Goal: Task Accomplishment & Management: Manage account settings

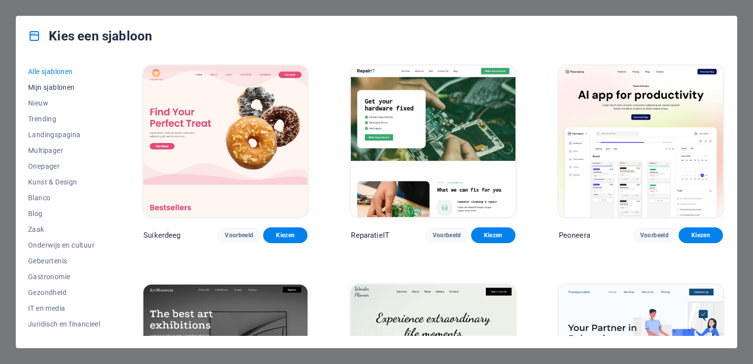
click at [51, 86] on span "Mijn sjablonen" at bounding box center [64, 87] width 72 height 8
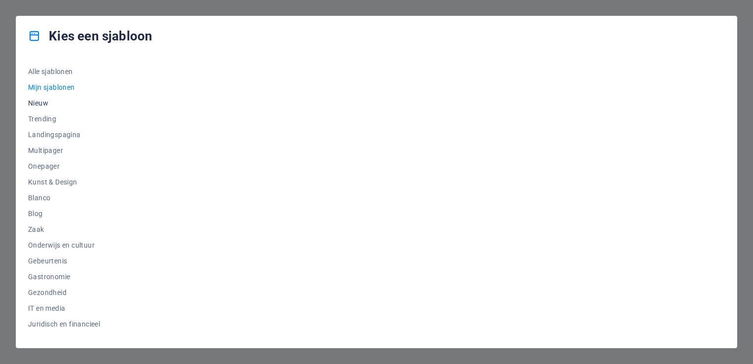
click at [45, 102] on span "Nieuw" at bounding box center [64, 103] width 72 height 8
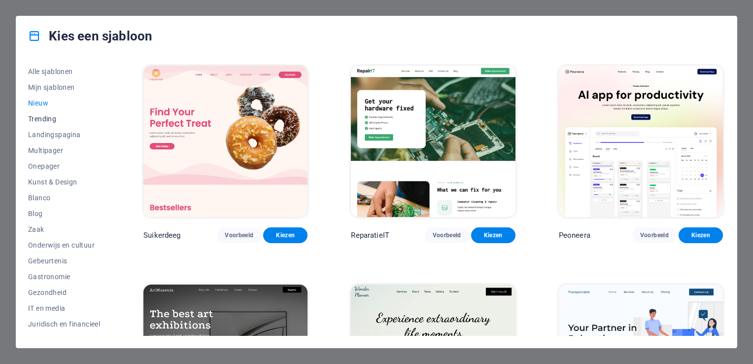
click at [45, 118] on span "Trending" at bounding box center [64, 119] width 72 height 8
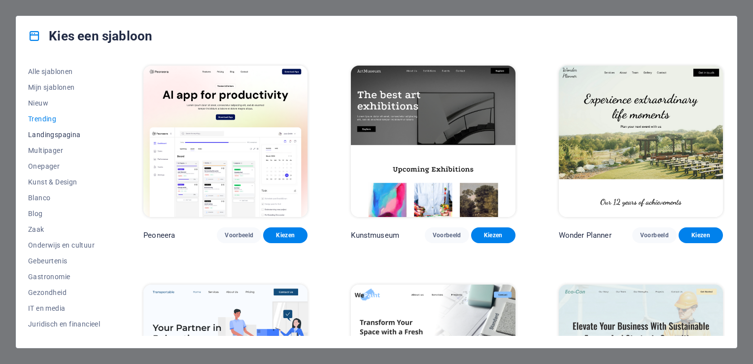
click at [53, 131] on span "Landingspagina" at bounding box center [64, 135] width 72 height 8
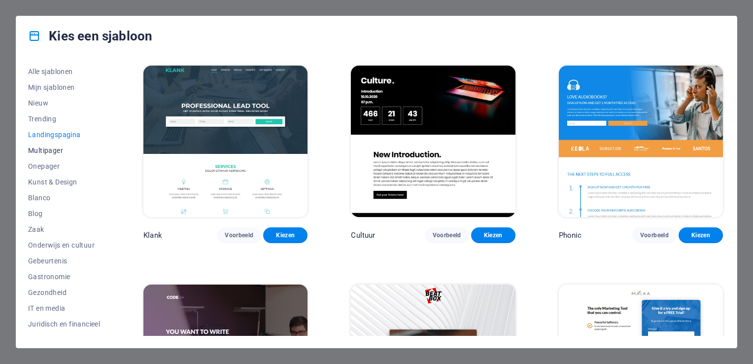
click at [54, 152] on span "Multipager" at bounding box center [64, 150] width 72 height 8
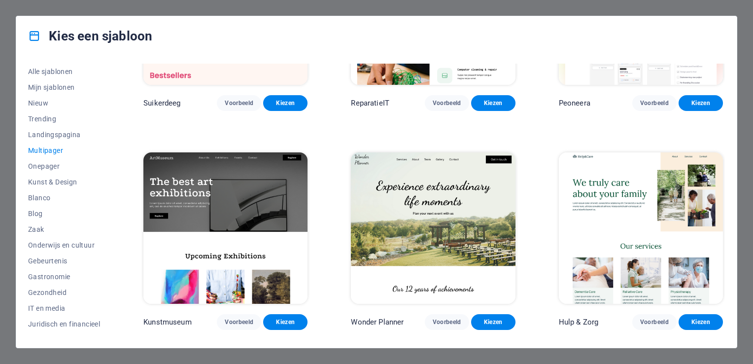
scroll to position [49, 0]
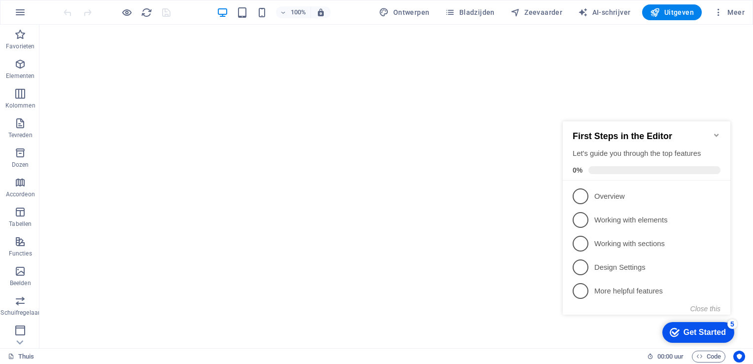
click at [690, 334] on div "Get Started" at bounding box center [705, 332] width 42 height 9
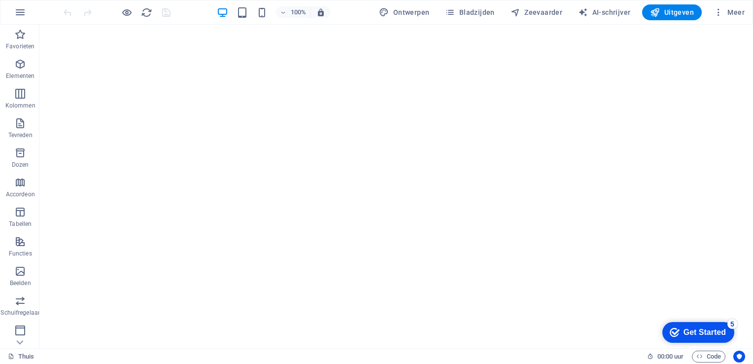
click at [696, 330] on div "Get Started" at bounding box center [705, 332] width 42 height 9
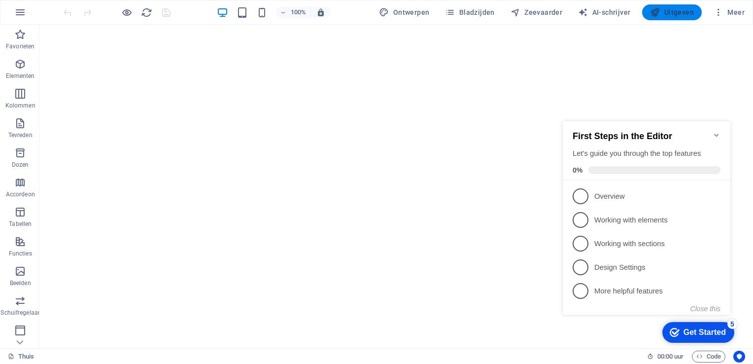
click at [677, 14] on font "Uitgeven" at bounding box center [680, 12] width 30 height 8
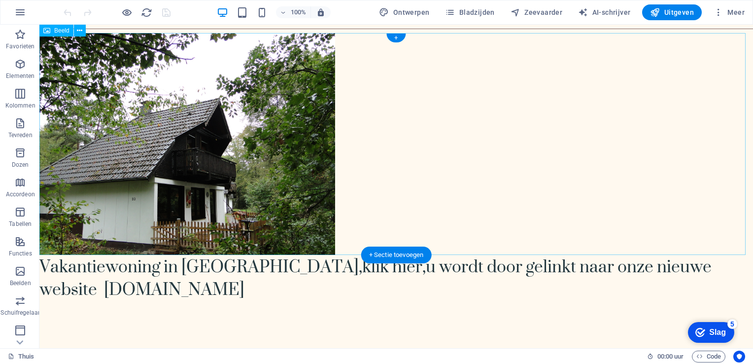
click at [508, 166] on figure at bounding box center [396, 144] width 714 height 222
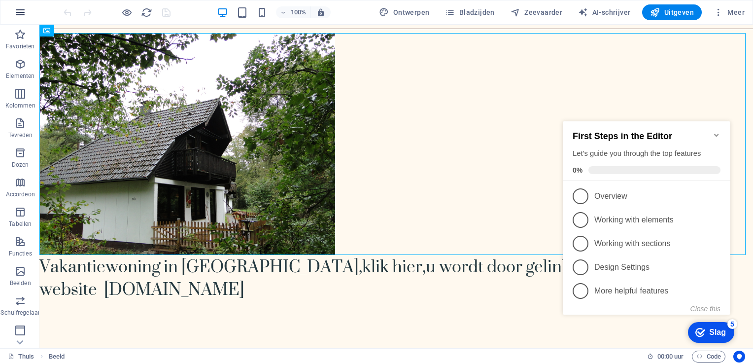
click at [22, 13] on icon "button" at bounding box center [20, 12] width 12 height 12
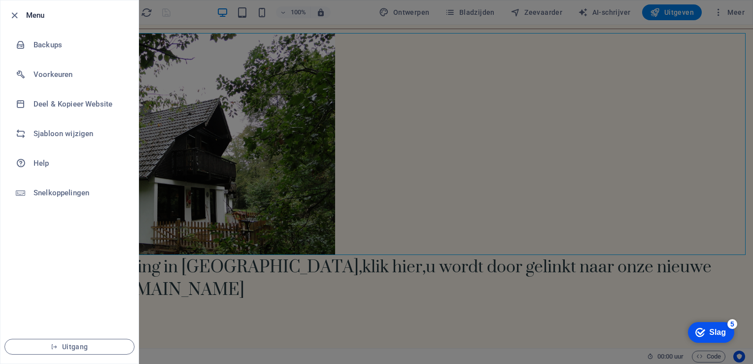
click at [398, 155] on div at bounding box center [376, 182] width 753 height 364
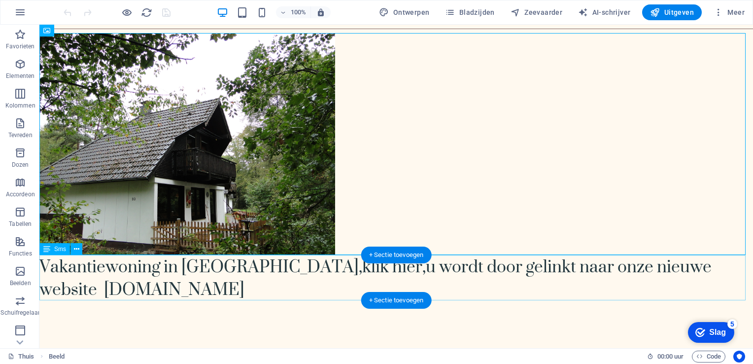
click at [444, 296] on div "Vakantiewoning in Duitsland ,klik hier,u wordt door gelinkt naar onze nieuwe we…" at bounding box center [396, 277] width 714 height 45
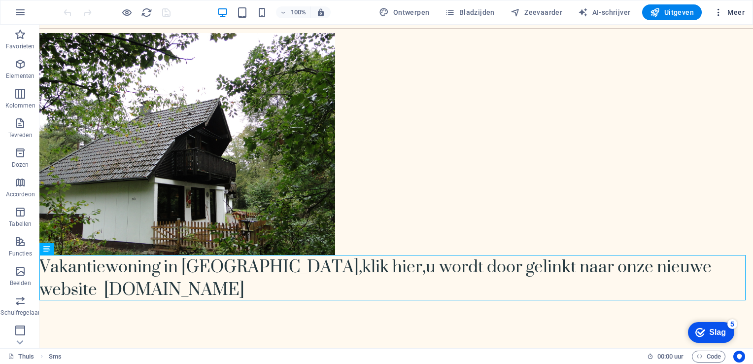
click at [732, 12] on font "Meer" at bounding box center [736, 12] width 17 height 8
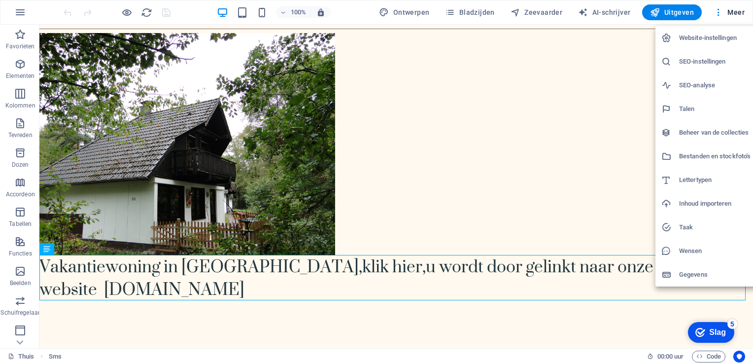
click at [691, 36] on h6 "Website-instellingen" at bounding box center [714, 38] width 71 height 12
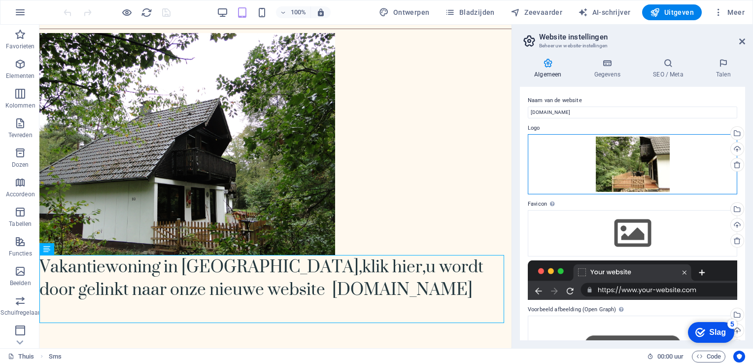
click at [622, 160] on div "Drag files here, click to choose files or select files from Files or our free s…" at bounding box center [633, 164] width 210 height 61
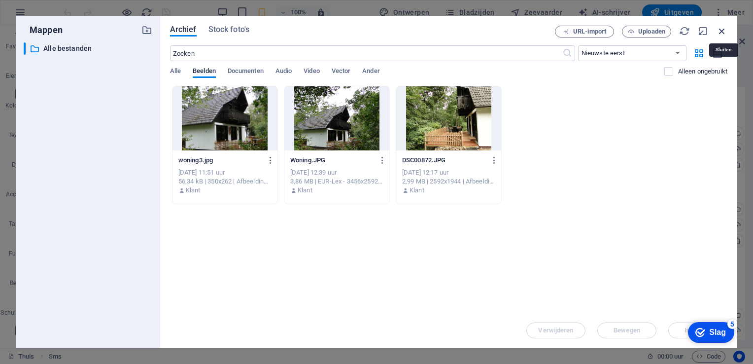
click at [719, 30] on icon "button" at bounding box center [722, 31] width 11 height 11
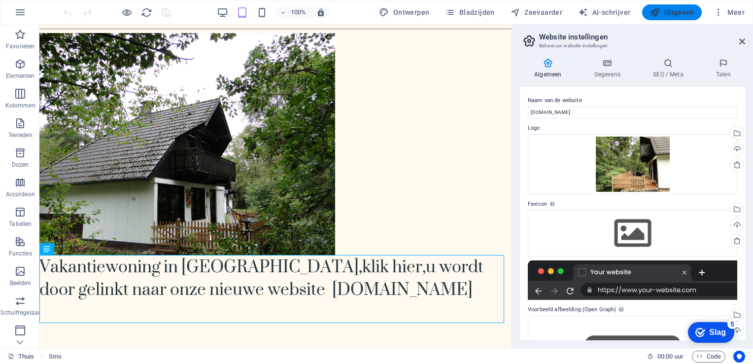
click at [674, 10] on font "Uitgeven" at bounding box center [680, 12] width 30 height 8
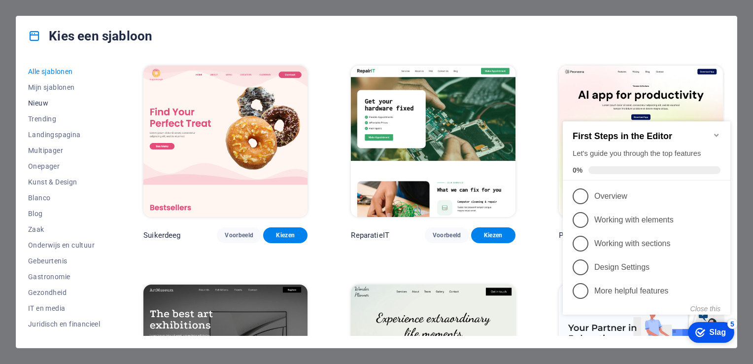
click at [42, 105] on span "Nieuw" at bounding box center [64, 103] width 72 height 8
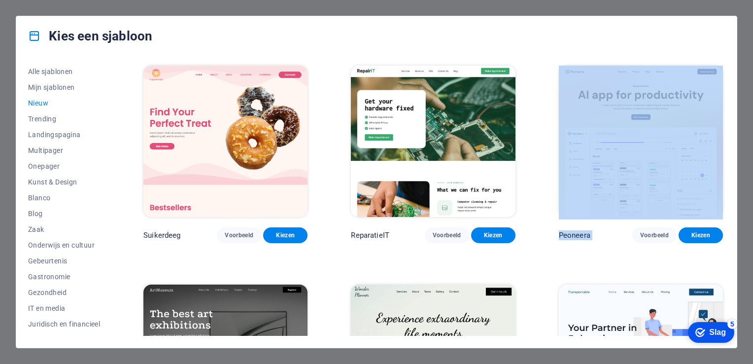
drag, startPoint x: 725, startPoint y: 106, endPoint x: 708, endPoint y: 247, distance: 142.1
click at [708, 247] on div "Alle sjablonen Mijn sjablonen Nieuw Trending Landingspagina Multipager Onepager…" at bounding box center [376, 202] width 721 height 292
click at [712, 331] on div "Slag" at bounding box center [717, 332] width 17 height 9
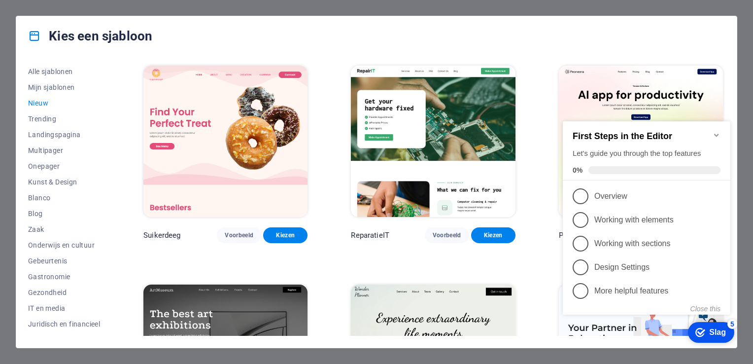
click at [498, 21] on div "Kies een sjabloon" at bounding box center [376, 35] width 721 height 39
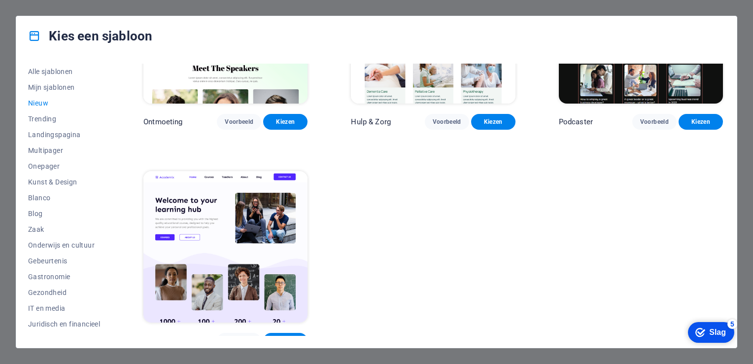
scroll to position [775, 0]
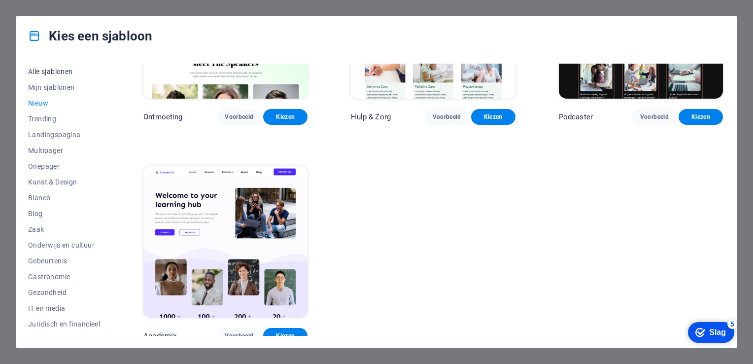
click at [47, 74] on span "Alle sjablonen" at bounding box center [64, 72] width 72 height 8
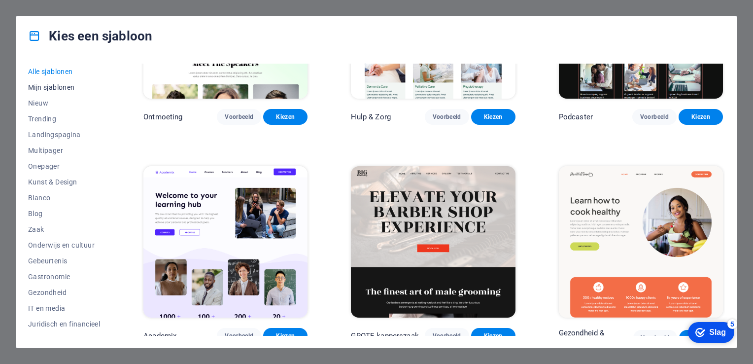
click at [47, 85] on span "Mijn sjablonen" at bounding box center [64, 87] width 72 height 8
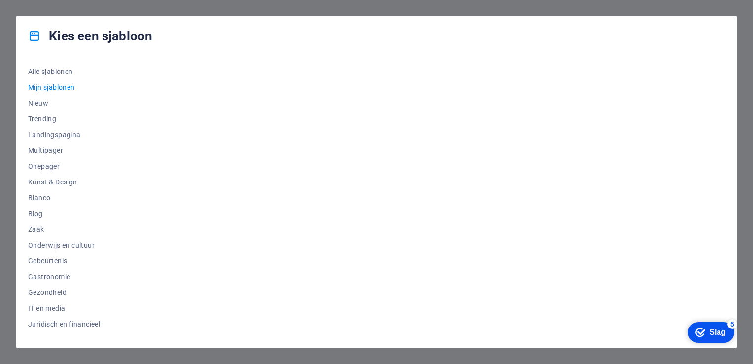
scroll to position [0, 0]
click at [40, 100] on span "Nieuw" at bounding box center [64, 103] width 72 height 8
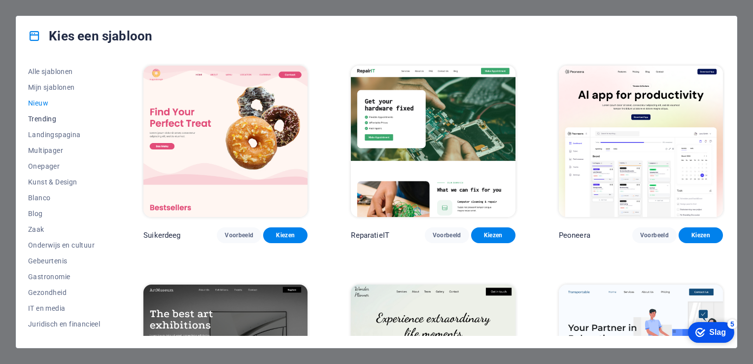
click at [40, 116] on span "Trending" at bounding box center [64, 119] width 72 height 8
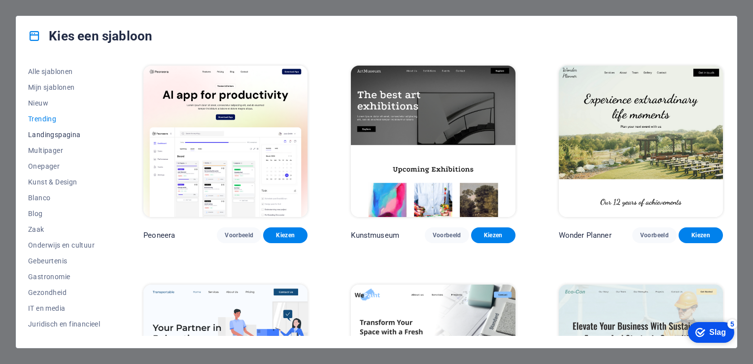
click at [42, 135] on span "Landingspagina" at bounding box center [64, 135] width 72 height 8
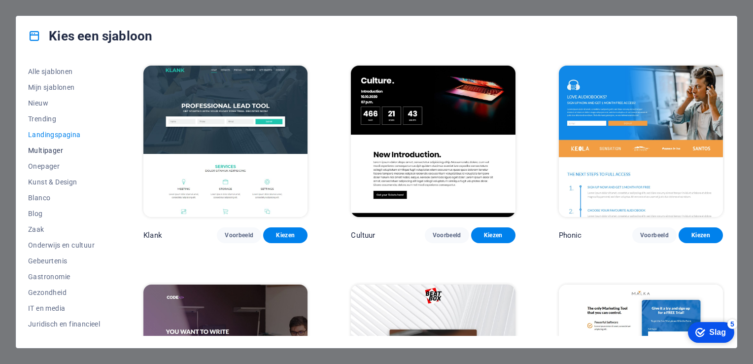
click at [44, 147] on span "Multipager" at bounding box center [64, 150] width 72 height 8
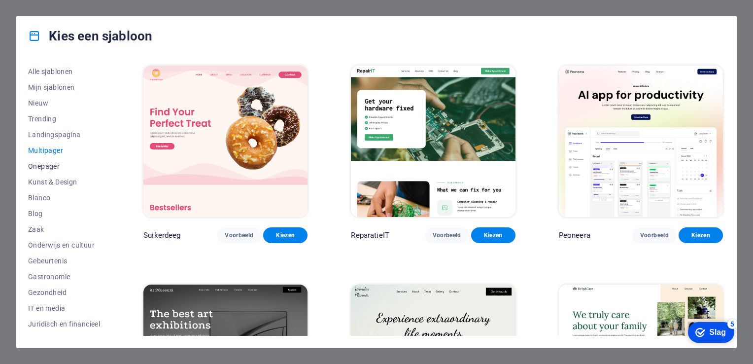
click at [43, 168] on span "Onepager" at bounding box center [64, 166] width 72 height 8
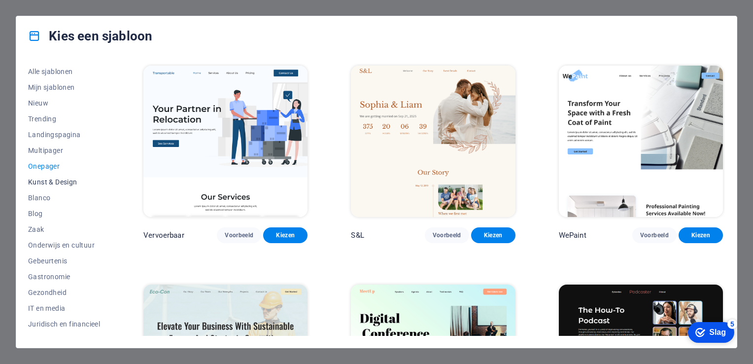
click at [43, 178] on span "Kunst & Design" at bounding box center [64, 182] width 72 height 8
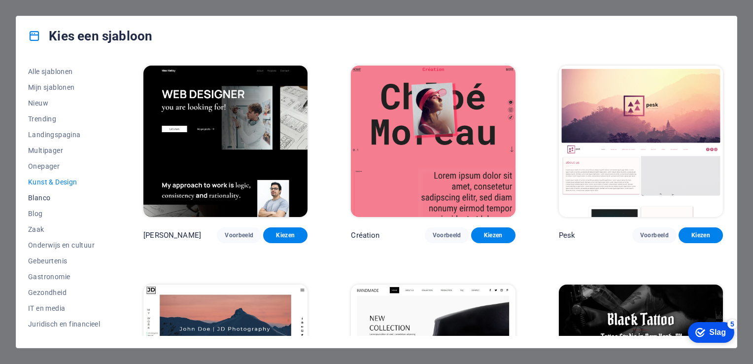
click at [44, 198] on span "Blanco" at bounding box center [64, 198] width 72 height 8
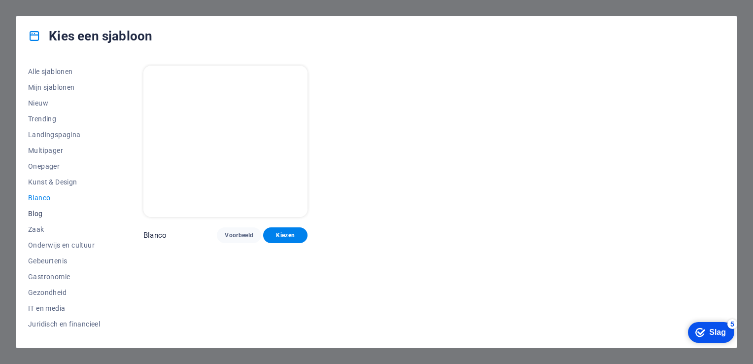
click at [41, 210] on span "Blog" at bounding box center [64, 214] width 72 height 8
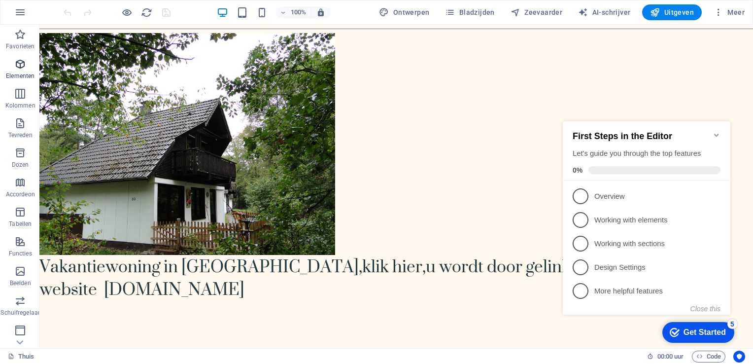
click at [17, 65] on icon "button" at bounding box center [20, 64] width 12 height 12
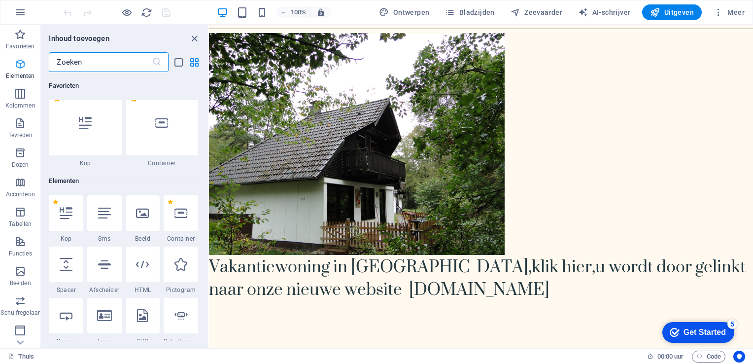
scroll to position [105, 0]
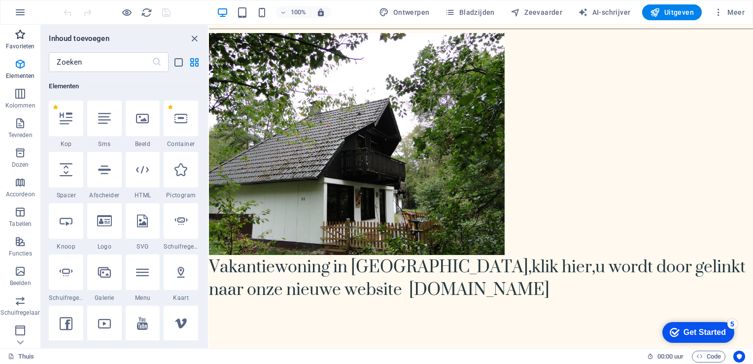
click at [22, 40] on icon "button" at bounding box center [20, 35] width 12 height 12
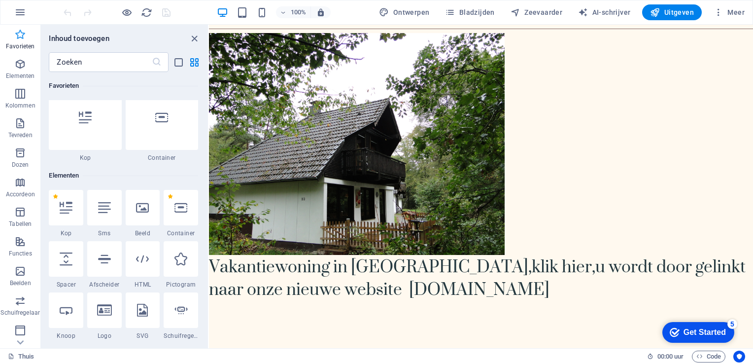
scroll to position [0, 0]
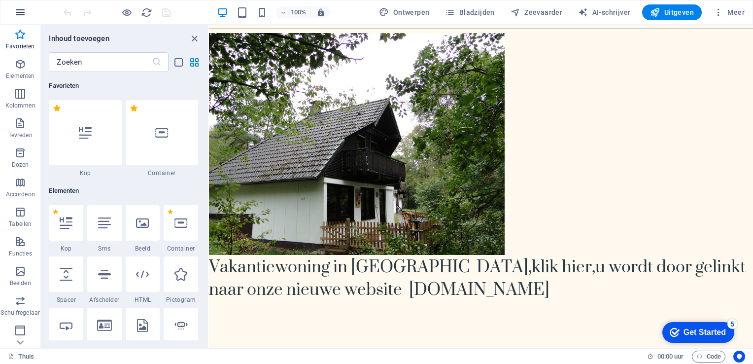
click at [20, 13] on icon "button" at bounding box center [20, 12] width 12 height 12
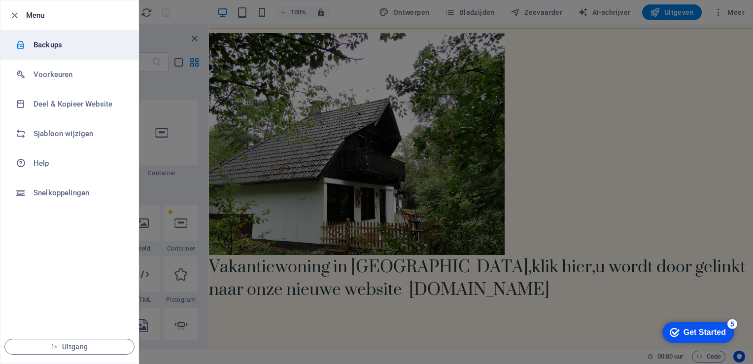
click at [38, 42] on h6 "Backups" at bounding box center [79, 45] width 91 height 12
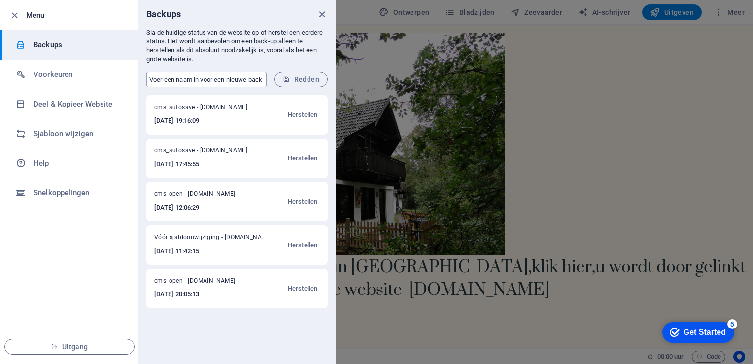
click at [167, 78] on input "text" at bounding box center [206, 79] width 120 height 16
type input "Nico"
click at [301, 77] on font "Redden" at bounding box center [306, 79] width 25 height 8
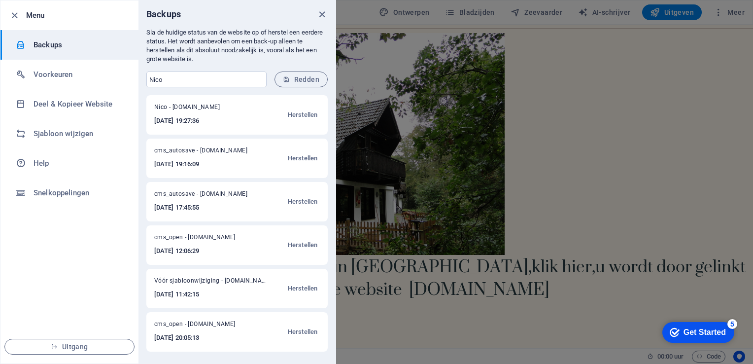
click at [541, 100] on div at bounding box center [376, 182] width 753 height 364
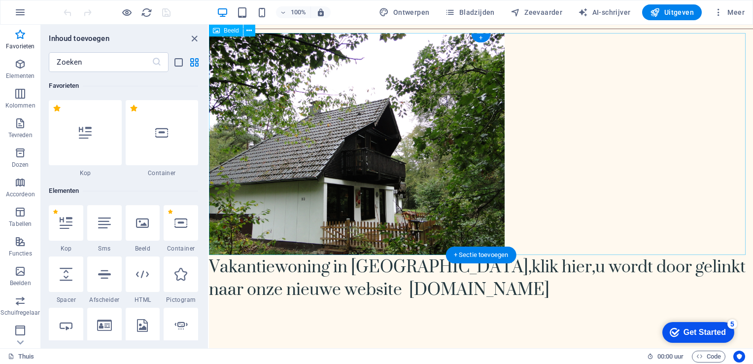
click at [541, 100] on figure at bounding box center [481, 144] width 544 height 222
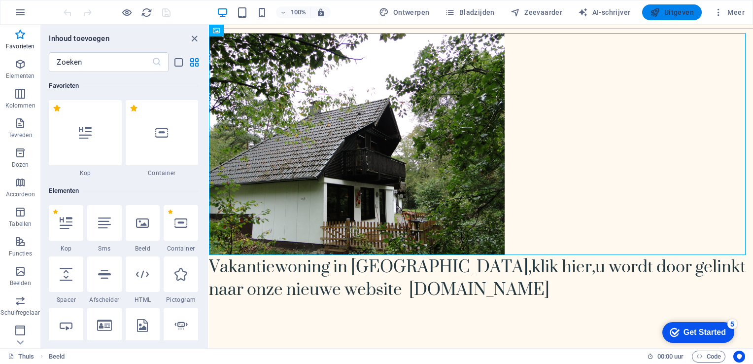
click at [666, 11] on font "Uitgeven" at bounding box center [680, 12] width 30 height 8
